Goal: Navigation & Orientation: Find specific page/section

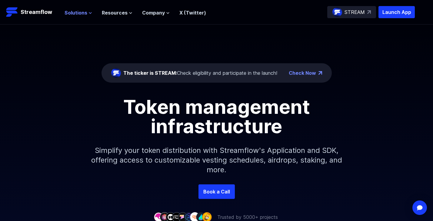
click at [89, 11] on icon at bounding box center [90, 13] width 4 height 4
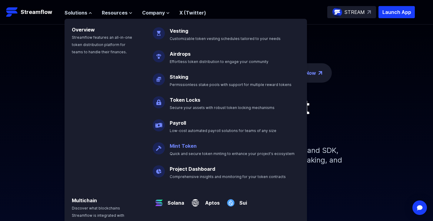
click at [179, 147] on link "Mint Token" at bounding box center [182, 146] width 27 height 6
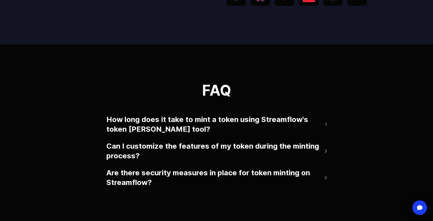
scroll to position [1198, 0]
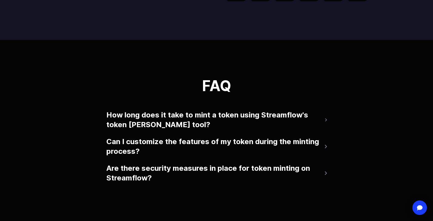
click at [325, 148] on img at bounding box center [325, 147] width 2 height 4
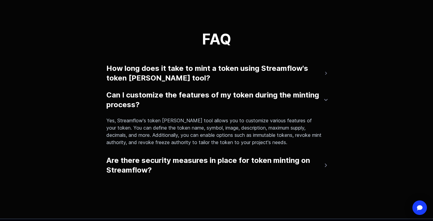
scroll to position [1243, 0]
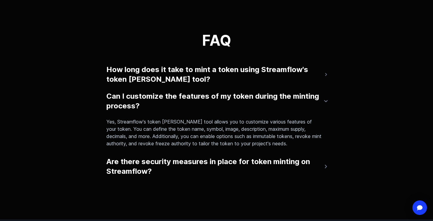
click at [326, 168] on img at bounding box center [325, 167] width 2 height 4
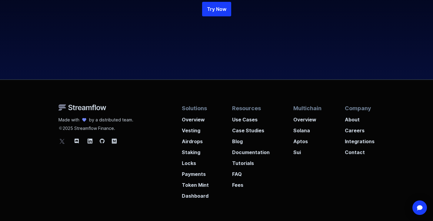
scroll to position [1605, 0]
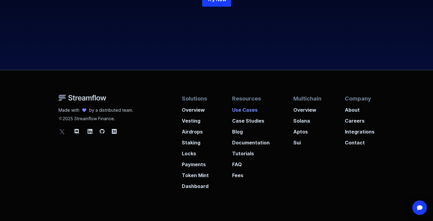
click at [249, 113] on p "Use Cases" at bounding box center [251, 108] width 38 height 11
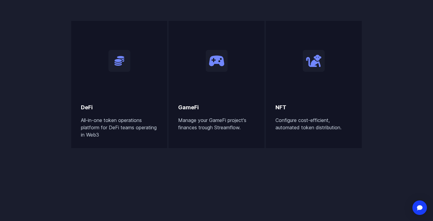
scroll to position [371, 0]
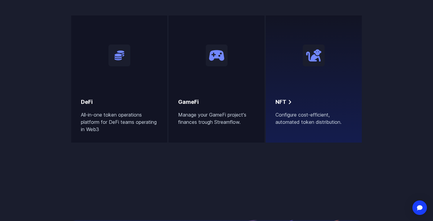
click at [292, 93] on div "NFT Configure cost-efficient, automated token distribution." at bounding box center [313, 75] width 77 height 100
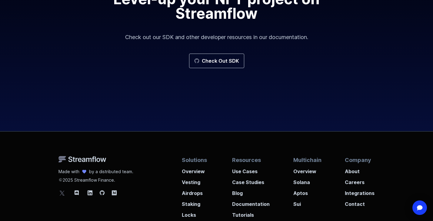
scroll to position [1282, 0]
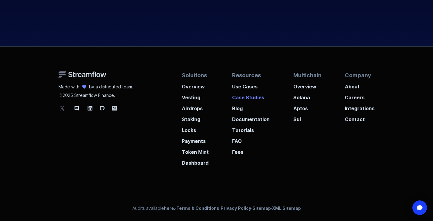
click at [248, 97] on p "Case Studies" at bounding box center [251, 95] width 38 height 11
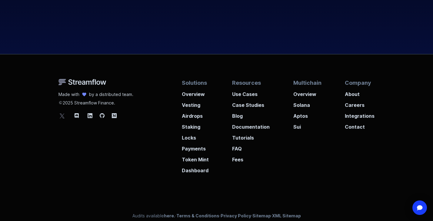
scroll to position [763, 0]
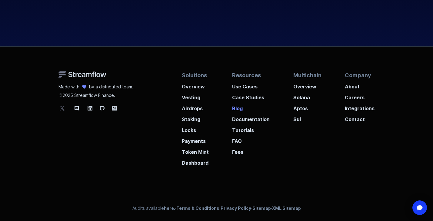
click at [241, 109] on p "Blog" at bounding box center [251, 106] width 38 height 11
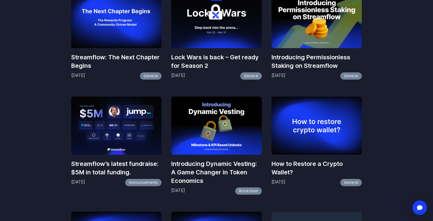
scroll to position [420, 0]
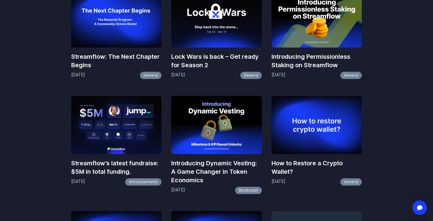
click at [229, 134] on img at bounding box center [216, 125] width 90 height 58
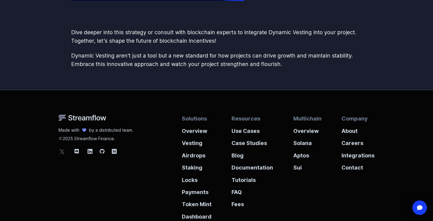
scroll to position [1550, 0]
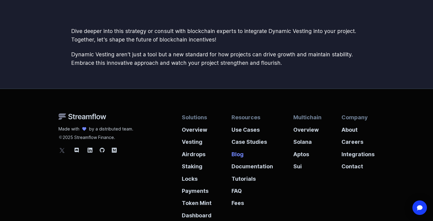
click at [241, 154] on p "Blog" at bounding box center [251, 152] width 41 height 12
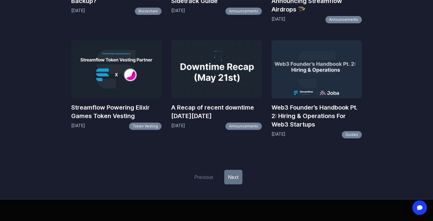
scroll to position [707, 0]
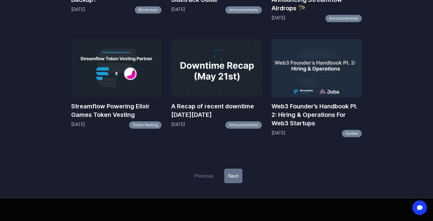
click at [237, 174] on link "Next" at bounding box center [233, 176] width 18 height 15
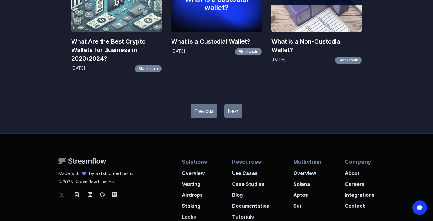
scroll to position [858, 0]
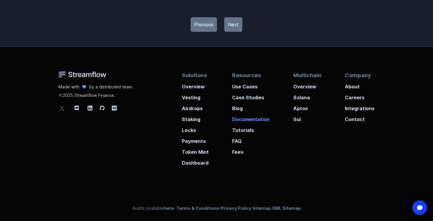
click at [257, 117] on p "Documentation" at bounding box center [251, 117] width 38 height 11
click at [362, 105] on p "Integrations" at bounding box center [359, 106] width 30 height 11
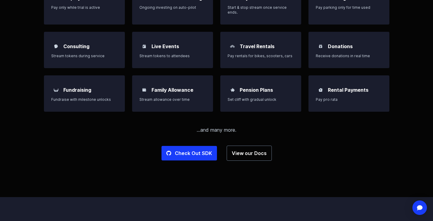
scroll to position [571, 0]
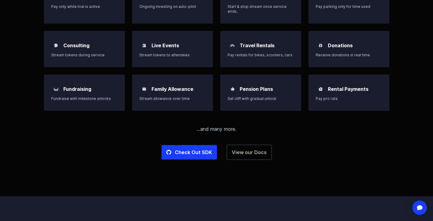
click at [244, 151] on link "View our Docs" at bounding box center [248, 152] width 45 height 15
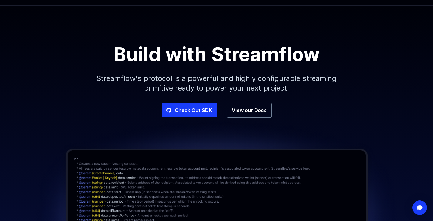
scroll to position [0, 0]
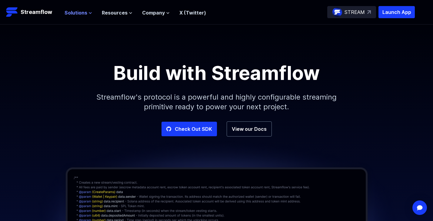
click at [88, 11] on button "Solutions" at bounding box center [78, 12] width 28 height 7
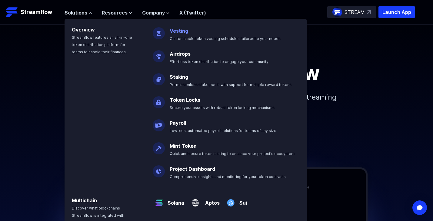
click at [186, 32] on link "Vesting" at bounding box center [178, 31] width 18 height 6
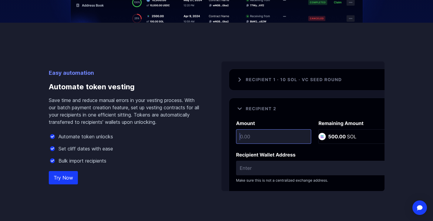
scroll to position [377, 0]
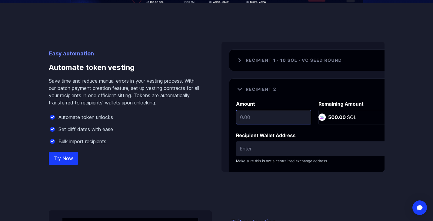
click at [65, 160] on link "Try Now" at bounding box center [63, 158] width 29 height 13
